Goal: Task Accomplishment & Management: Manage account settings

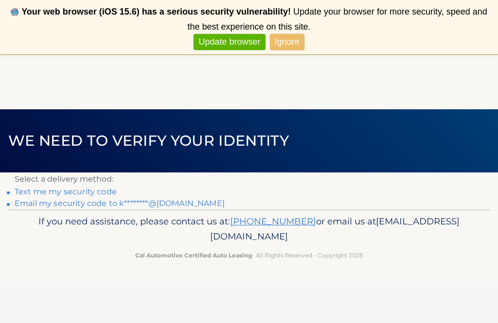
click at [300, 44] on link "Ignore" at bounding box center [287, 42] width 35 height 16
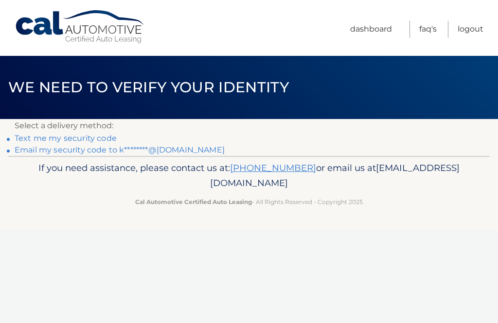
click at [165, 155] on link "Email my security code to k********@aol.com" at bounding box center [120, 149] width 210 height 9
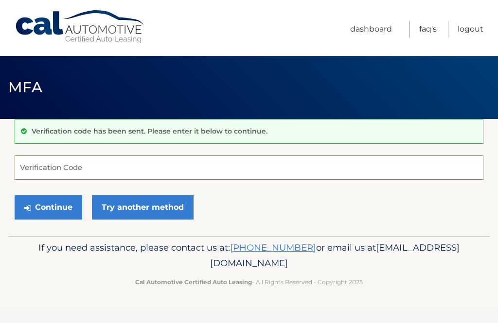
click at [186, 172] on input "Verification Code" at bounding box center [249, 168] width 469 height 24
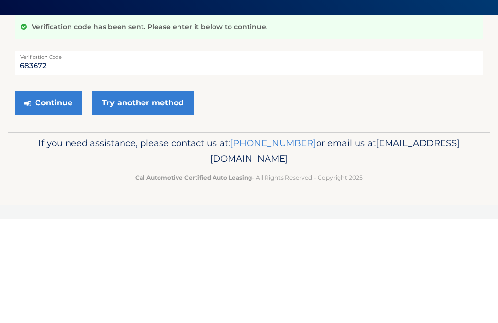
type input "683672"
click at [55, 196] on button "Continue" at bounding box center [49, 208] width 68 height 24
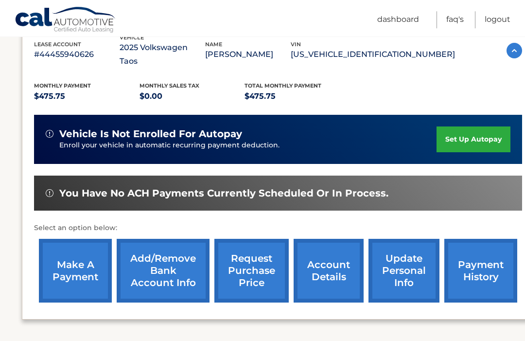
scroll to position [181, 0]
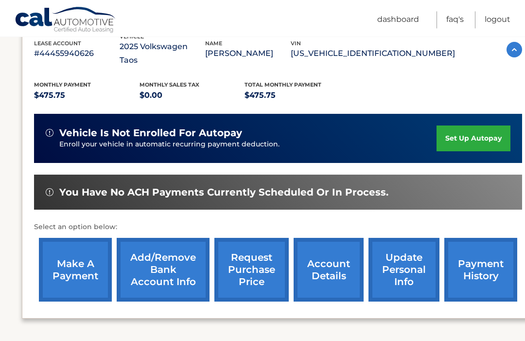
click at [77, 256] on link "make a payment" at bounding box center [75, 270] width 73 height 64
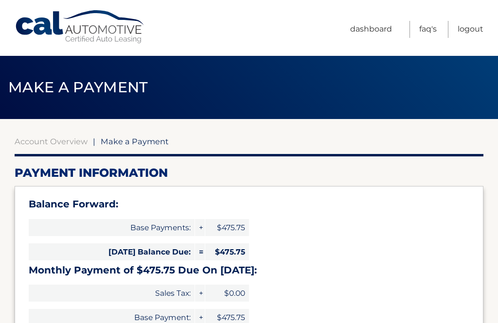
select select "MmYxMzQ3NDctMzgwYS00MjU3LWI1ZmEtYzI2ZDlhYTJiNDU3"
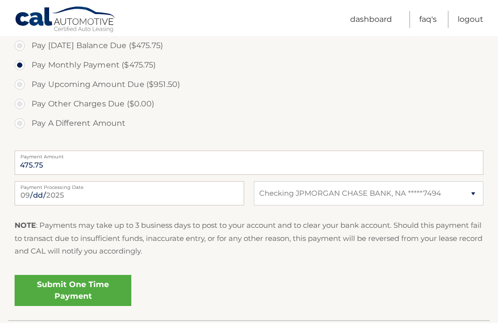
scroll to position [342, 0]
click at [120, 293] on link "Submit One Time Payment" at bounding box center [73, 290] width 117 height 31
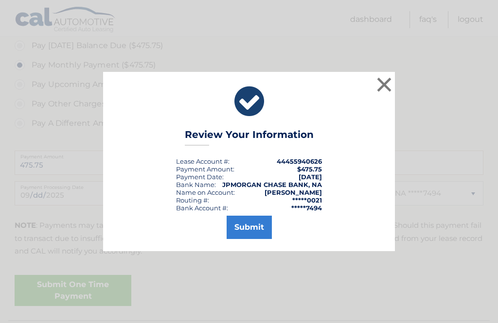
click at [260, 239] on button "Submit" at bounding box center [249, 227] width 45 height 23
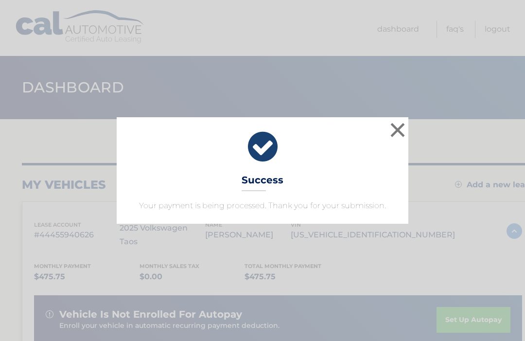
click at [406, 126] on button "×" at bounding box center [397, 129] width 19 height 19
